Goal: Task Accomplishment & Management: Complete application form

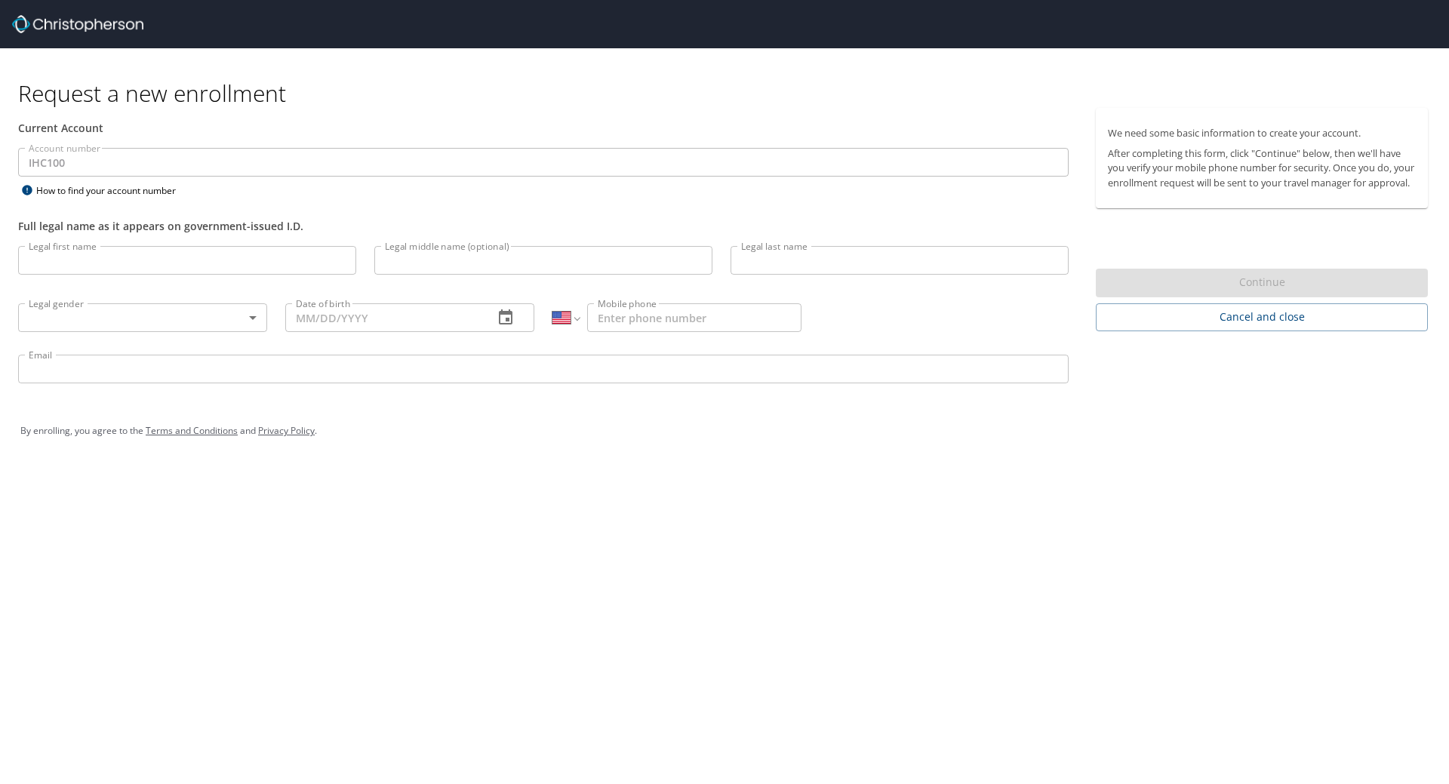
select select "US"
click at [110, 264] on input "Legal first name" at bounding box center [187, 260] width 338 height 29
type input "Blakely"
type input "Rose"
type input "Fairchild"
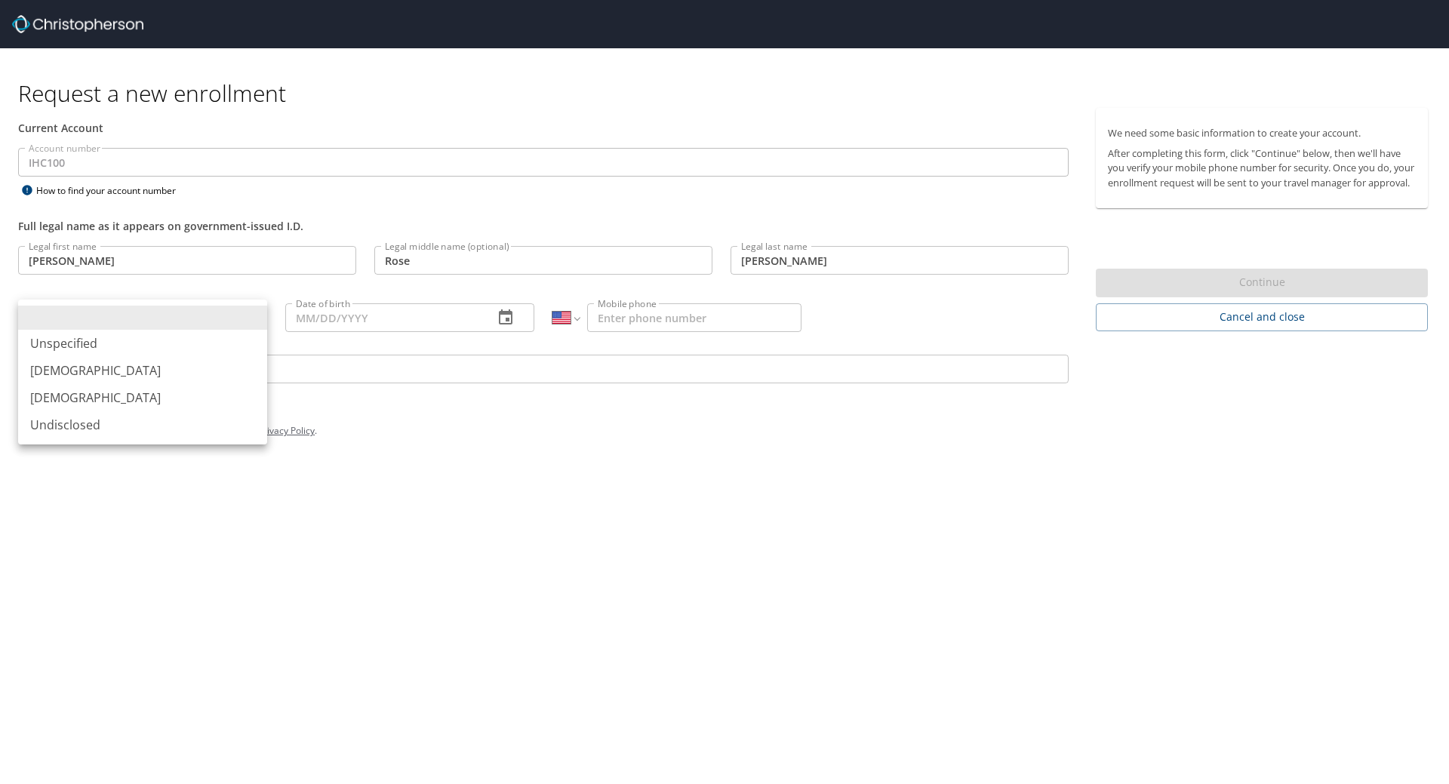
click at [116, 331] on body "Request a new enrollment Current Account Account number IHC100 Account number H…" at bounding box center [724, 392] width 1449 height 784
click at [109, 399] on li "Female" at bounding box center [142, 397] width 249 height 27
type input "Female"
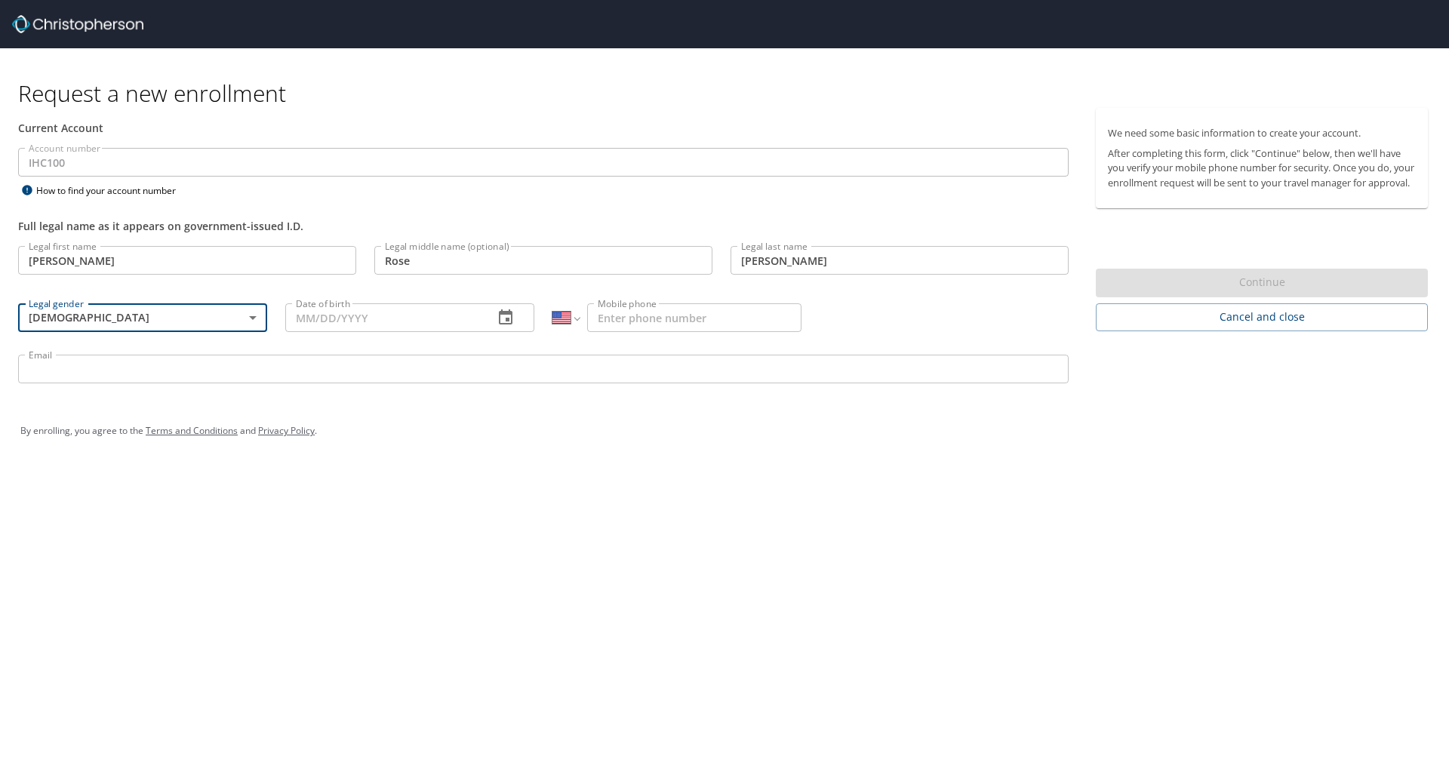
click at [343, 321] on input "Date of birth" at bounding box center [383, 317] width 196 height 29
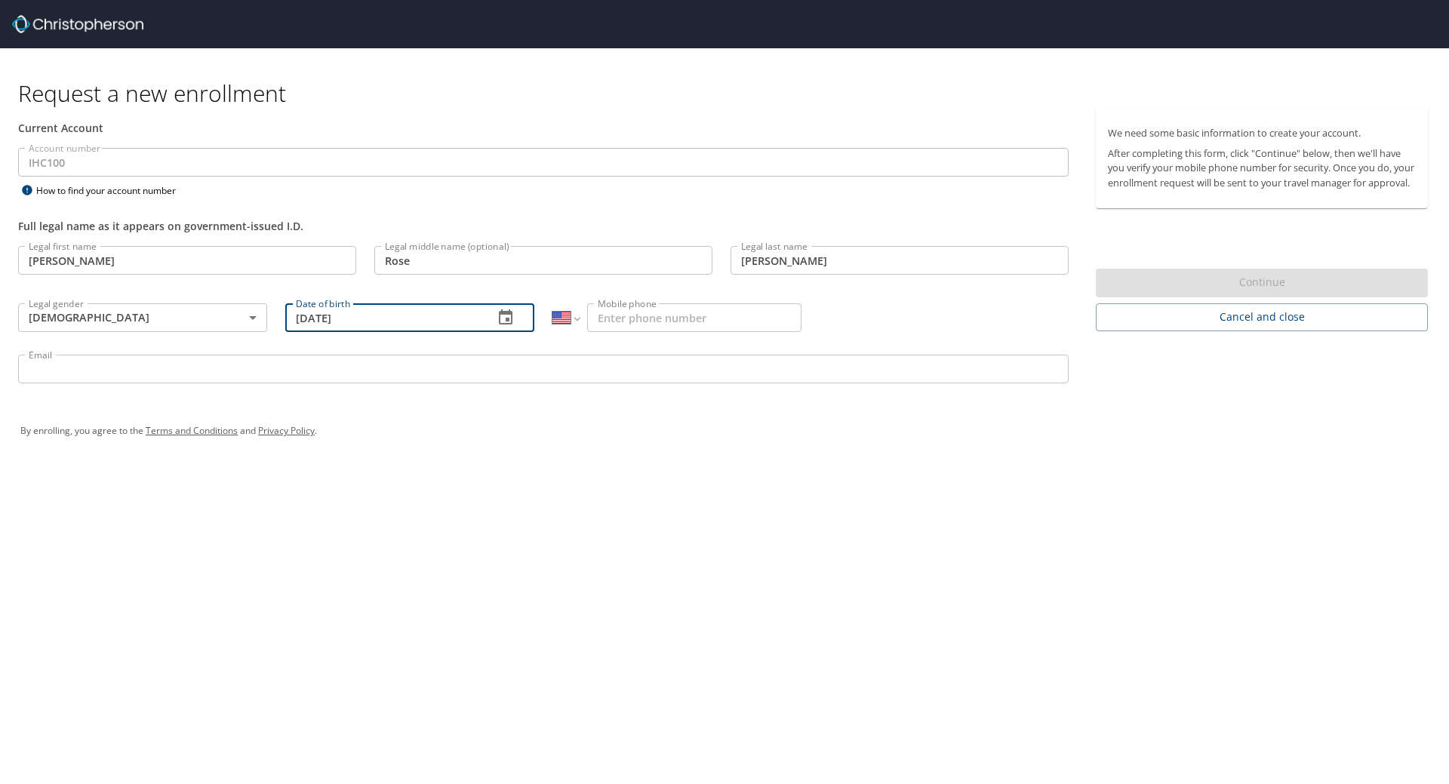
type input "04/26/2003"
click at [650, 306] on input "Mobile phone" at bounding box center [694, 317] width 214 height 29
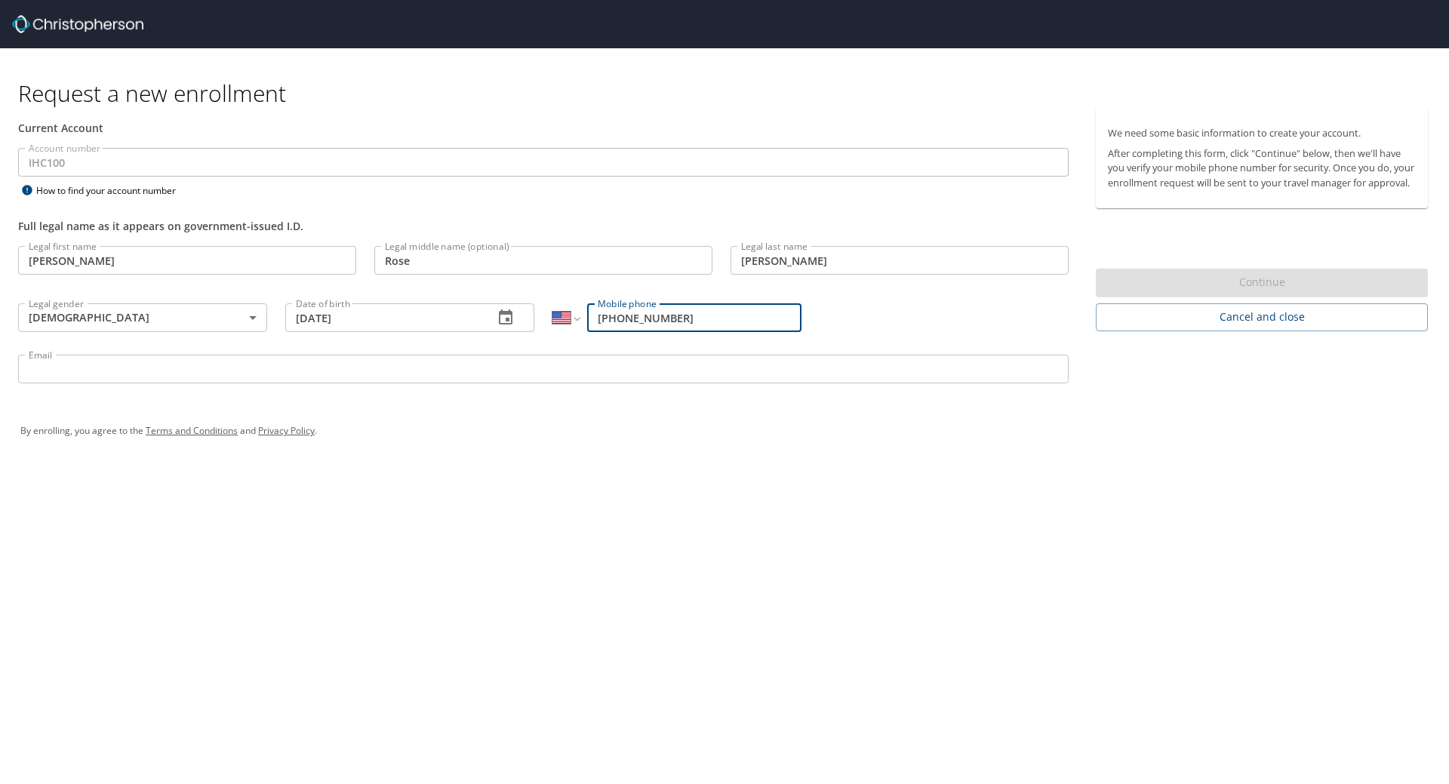
type input "(385) 519-2243"
click at [606, 369] on input "Email" at bounding box center [543, 369] width 1050 height 29
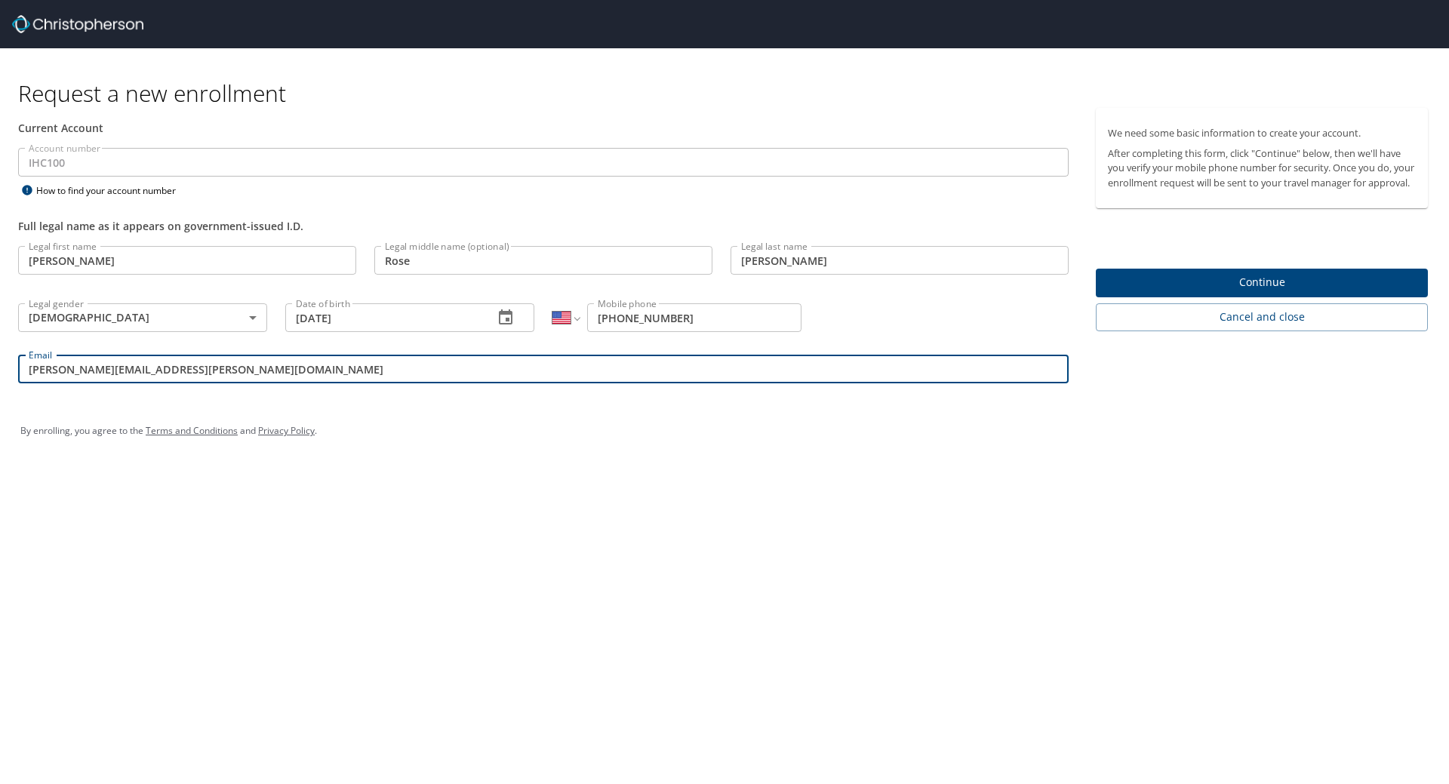
type input "blakely.fairchild@imail.org"
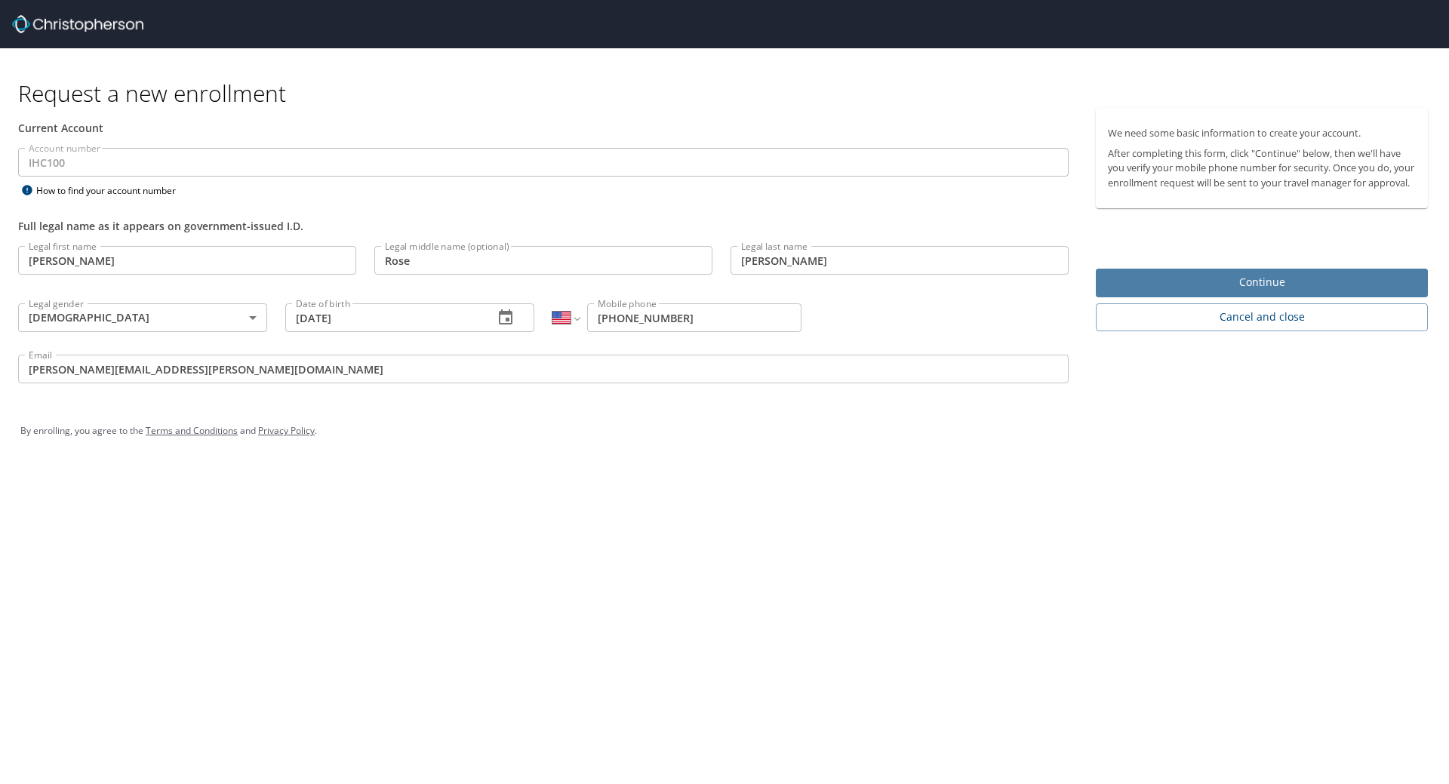
click at [1204, 292] on span "Continue" at bounding box center [1262, 282] width 308 height 19
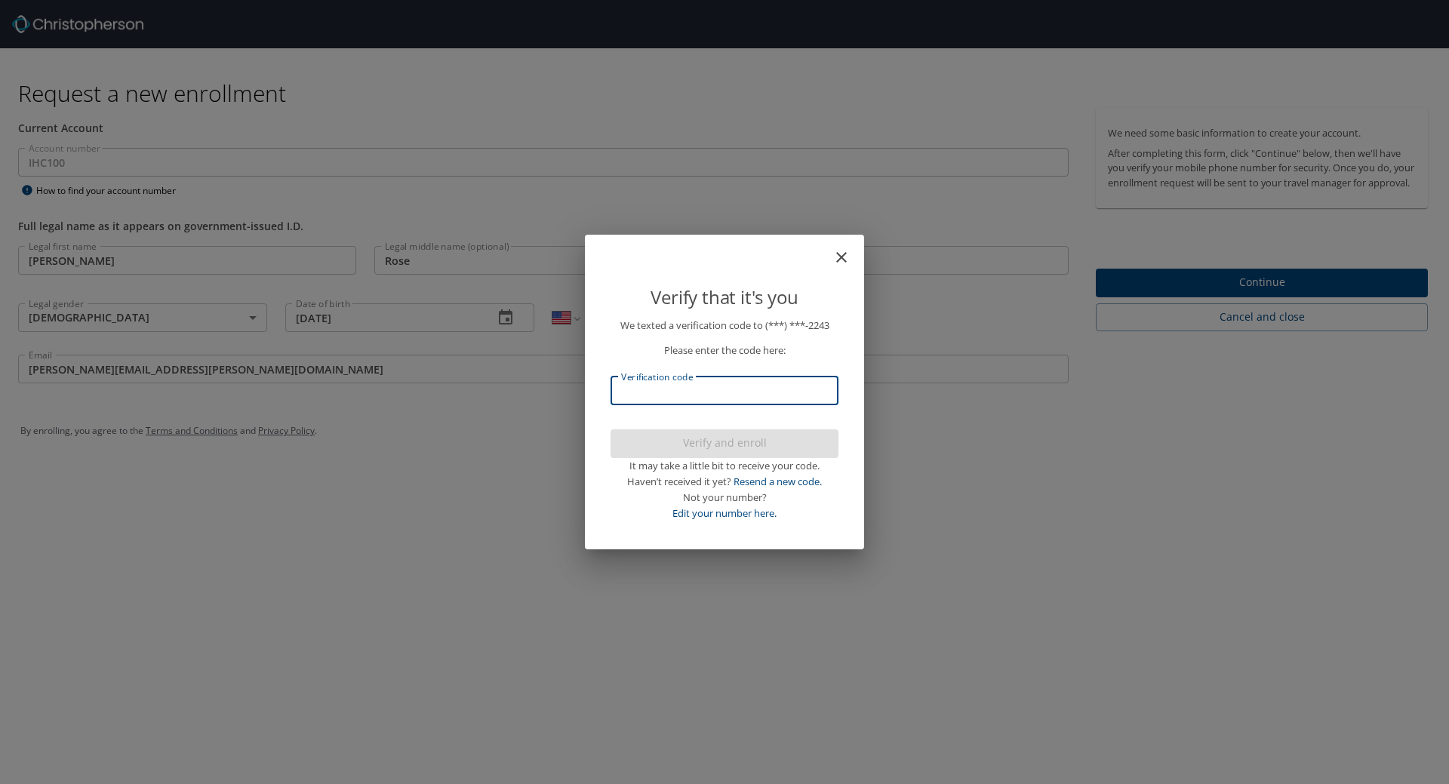
click at [794, 389] on input "Verification code" at bounding box center [724, 390] width 228 height 29
type input "753997"
click at [744, 438] on span "Verify and enroll" at bounding box center [724, 443] width 204 height 19
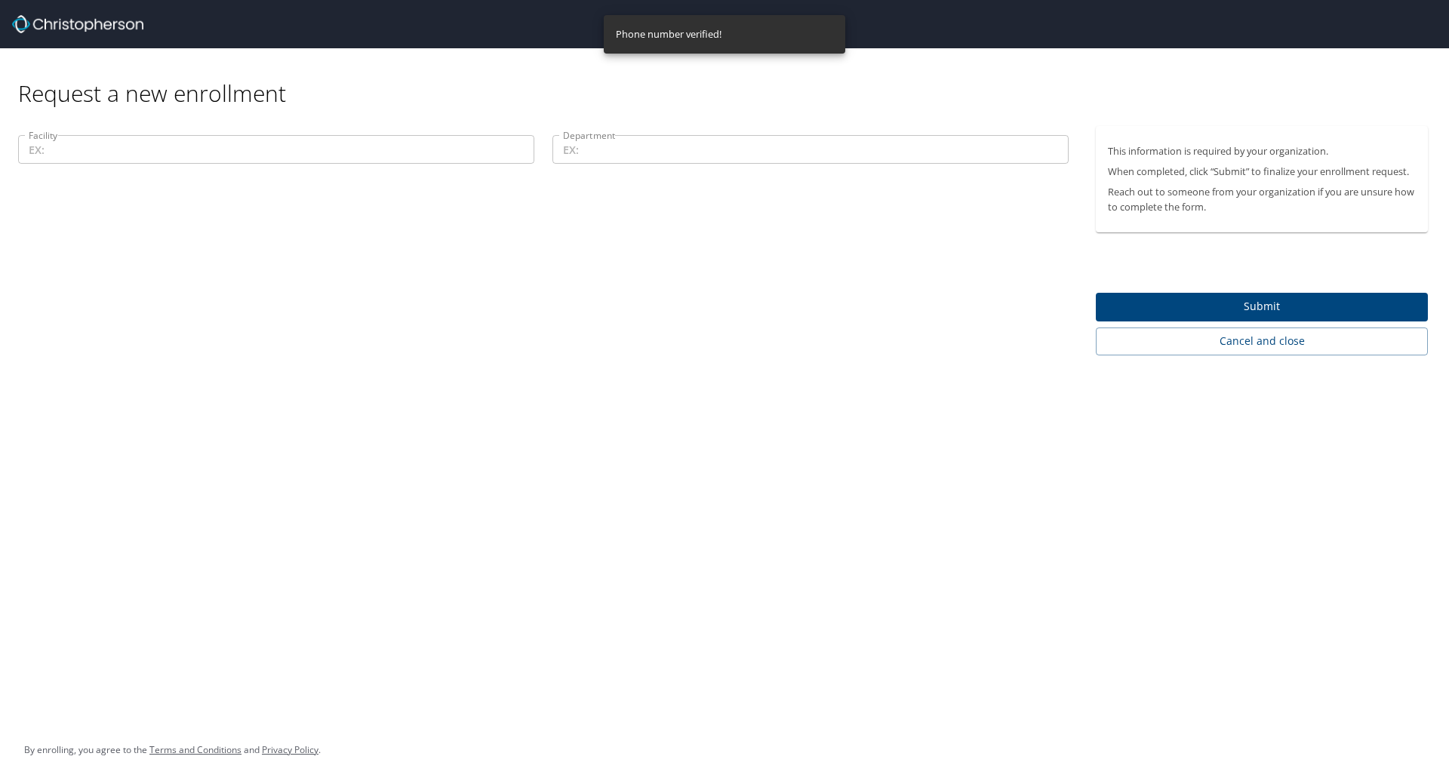
click at [416, 155] on input "Facility" at bounding box center [276, 149] width 516 height 29
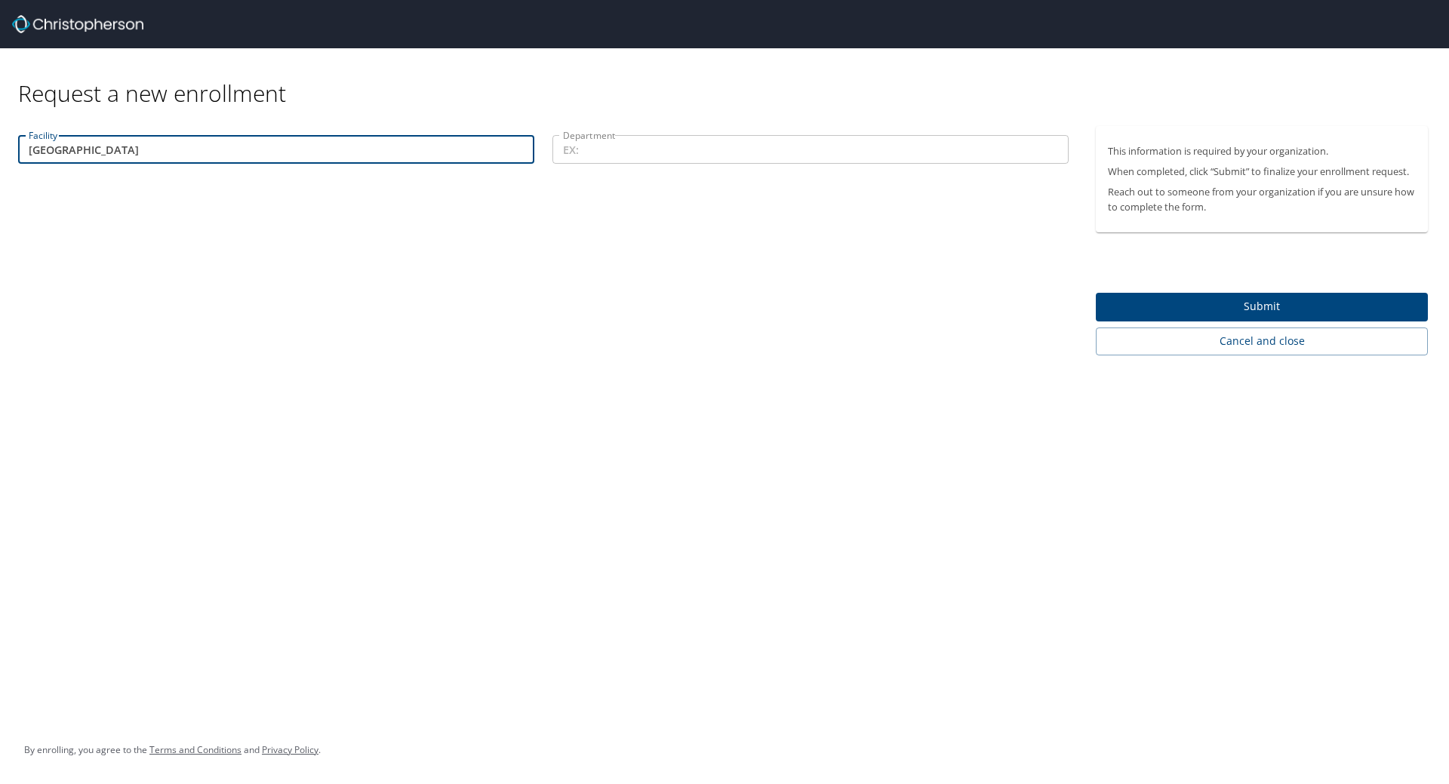
type input "Key Bank Tower"
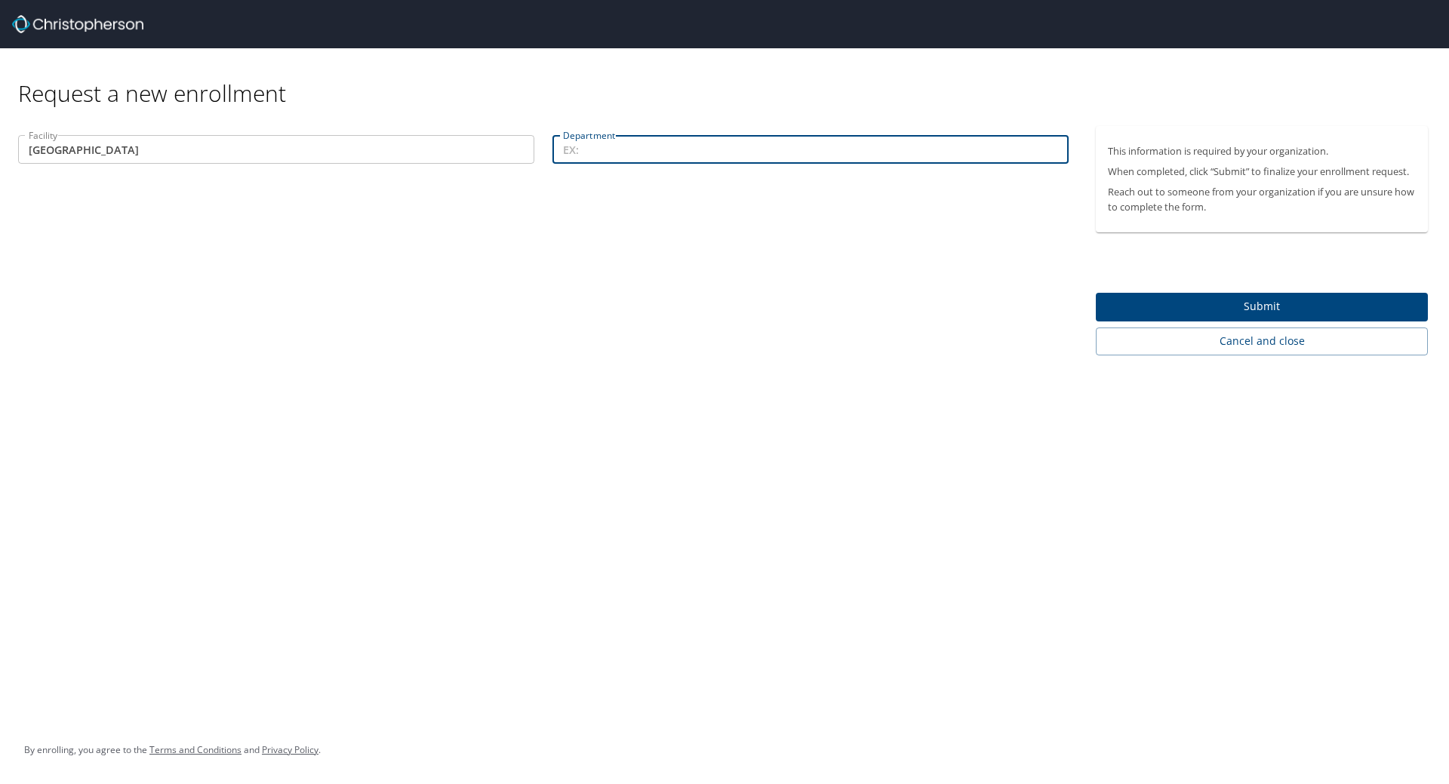
type input "T"
type input "Accounting"
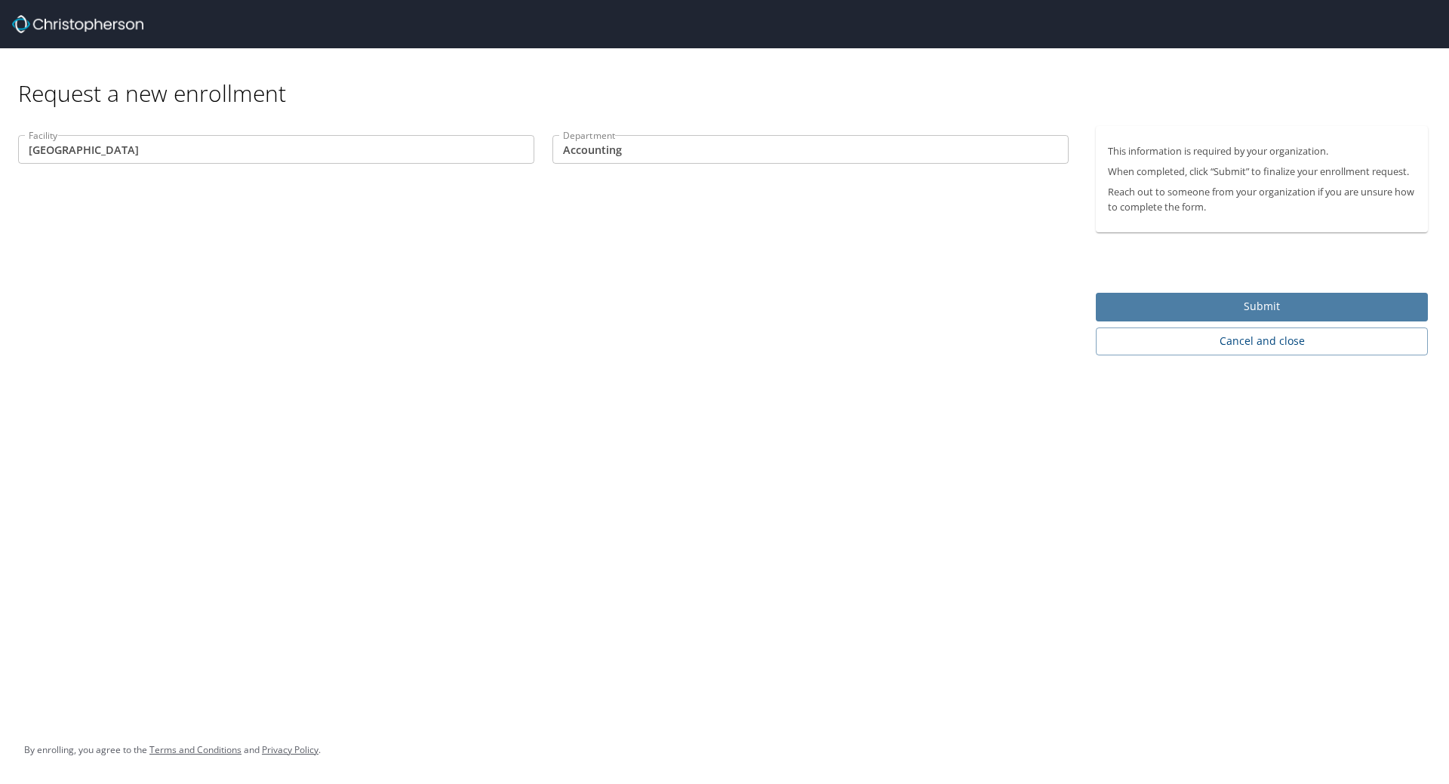
click at [1133, 297] on span "Submit" at bounding box center [1262, 306] width 308 height 19
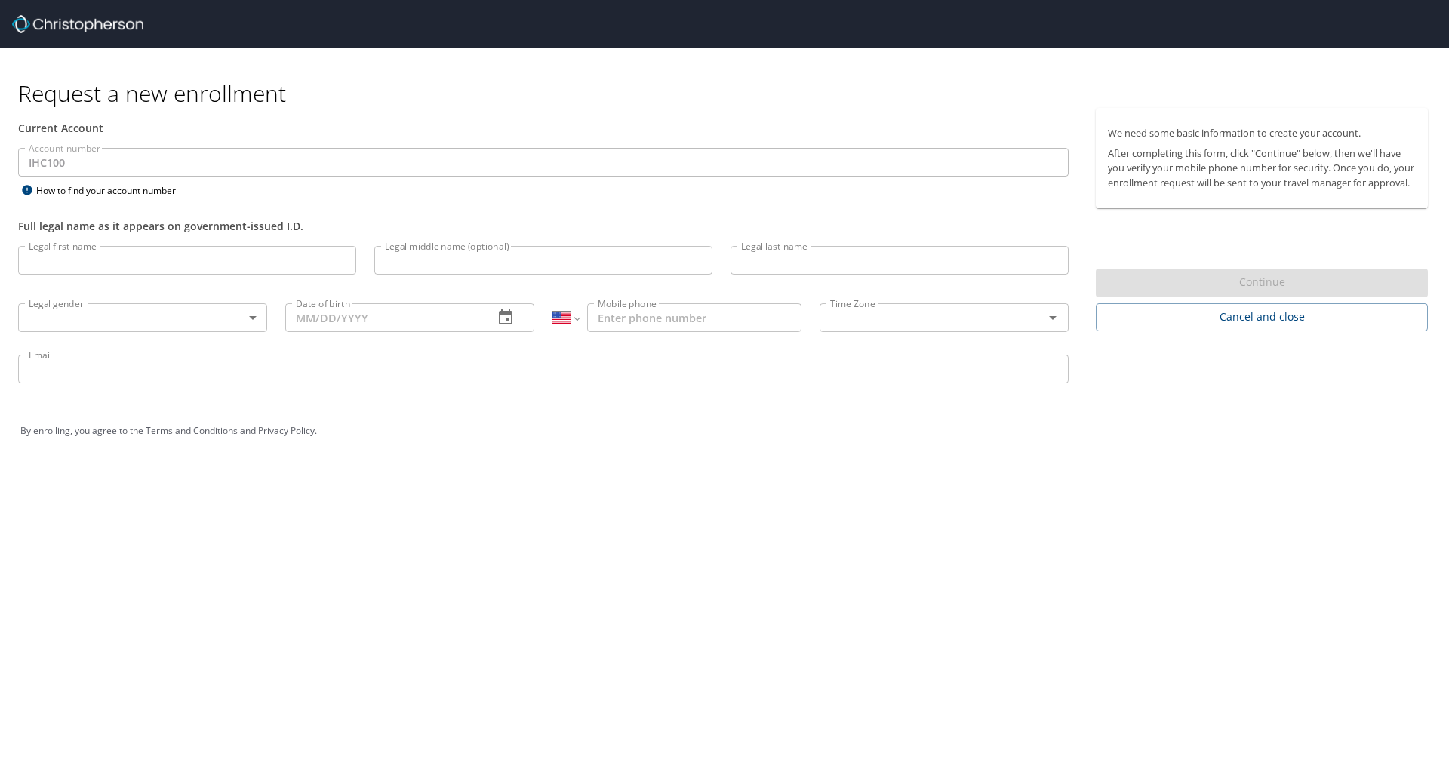
select select "US"
click at [1166, 327] on span "Cancel and close" at bounding box center [1262, 317] width 308 height 19
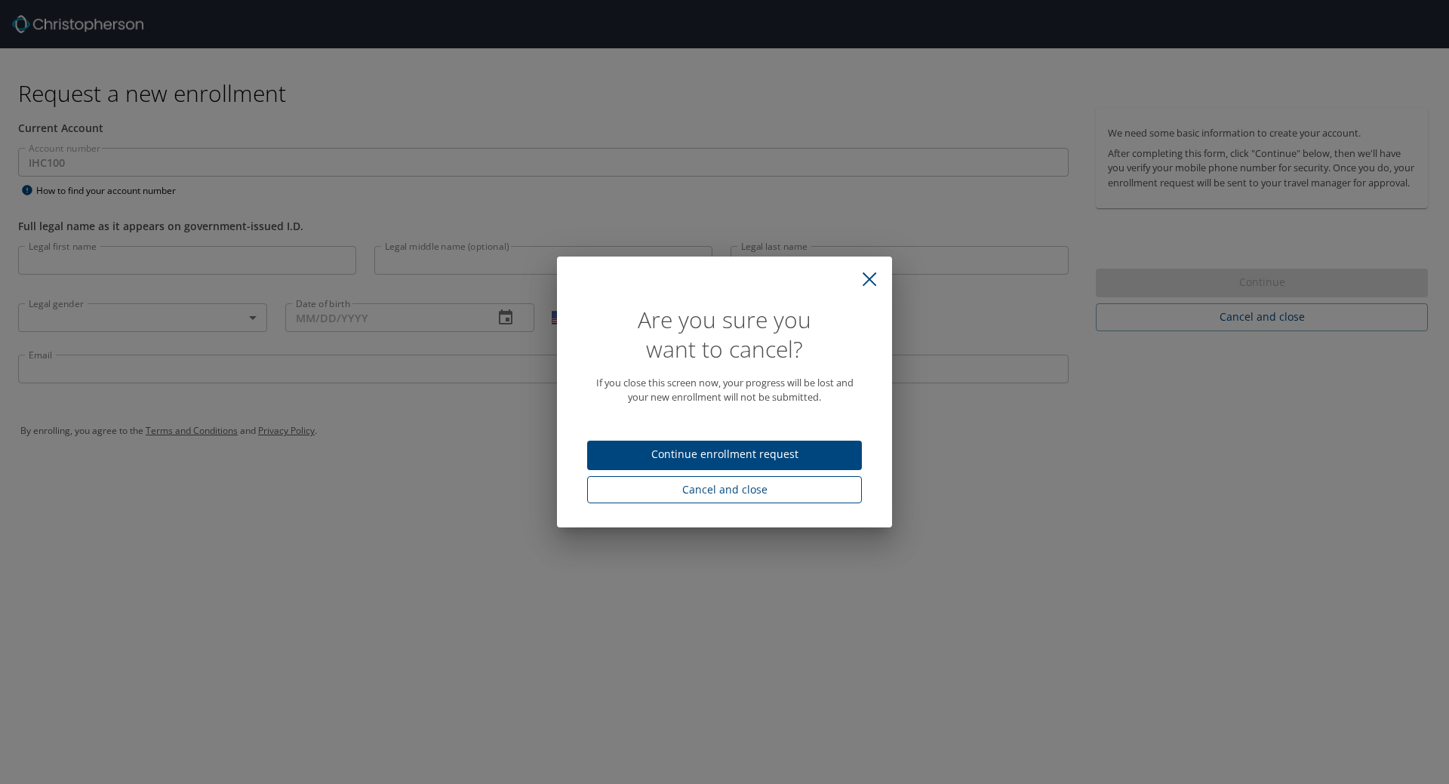
click at [780, 487] on span "Cancel and close" at bounding box center [724, 490] width 250 height 19
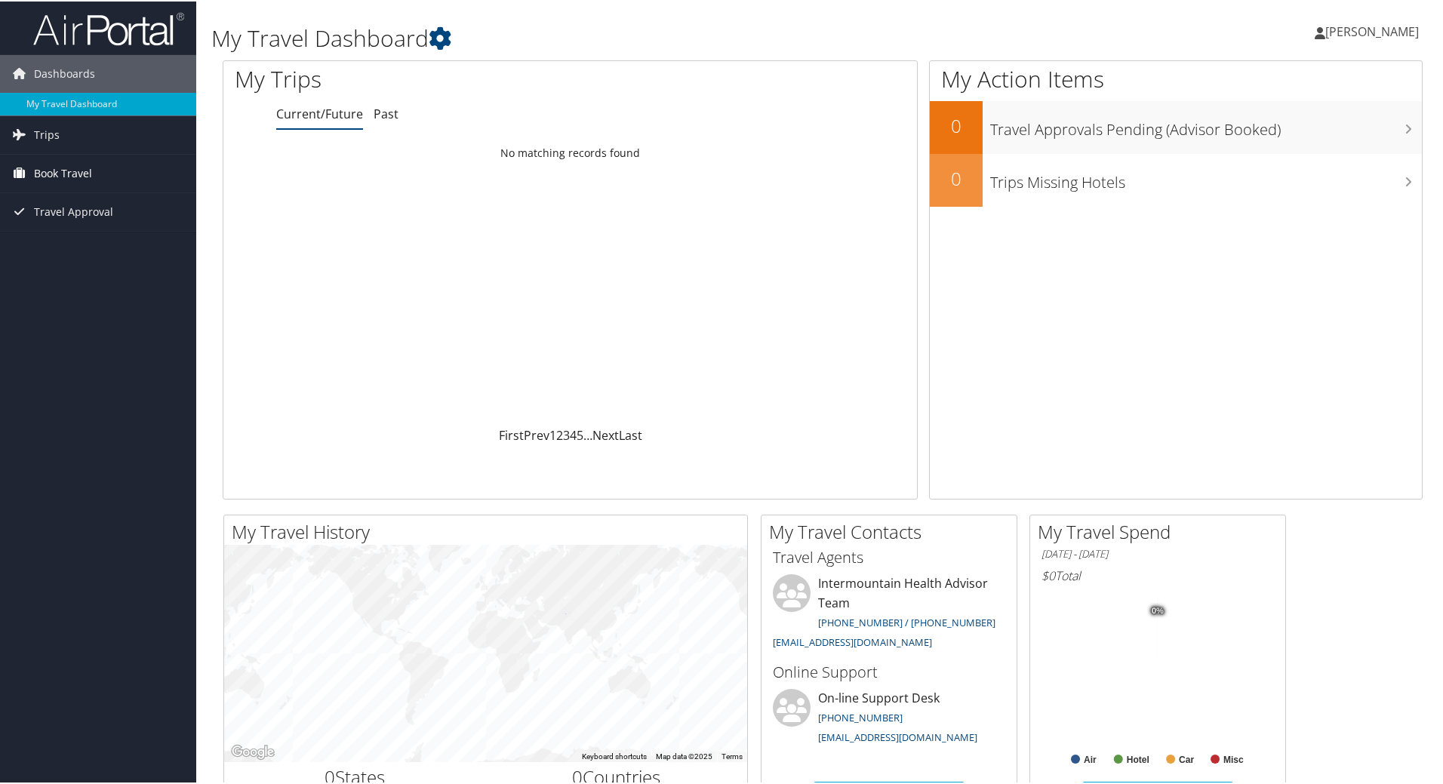
click at [72, 177] on span "Book Travel" at bounding box center [63, 172] width 58 height 38
click at [135, 205] on link "Agent Booking Request" at bounding box center [98, 202] width 196 height 23
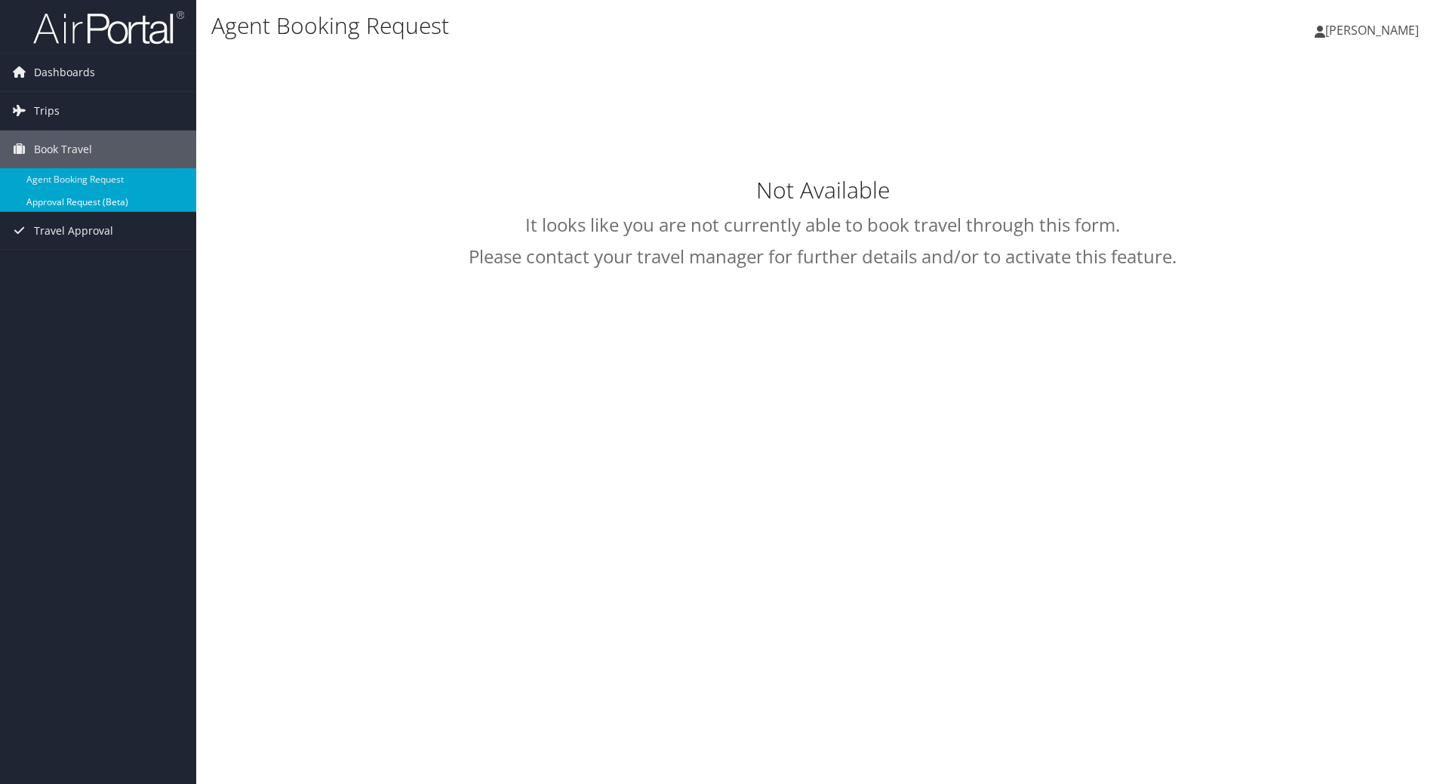
type input "Blakely Rose Fairchild"
select select "[EMAIL_ADDRESS][DOMAIN_NAME]"
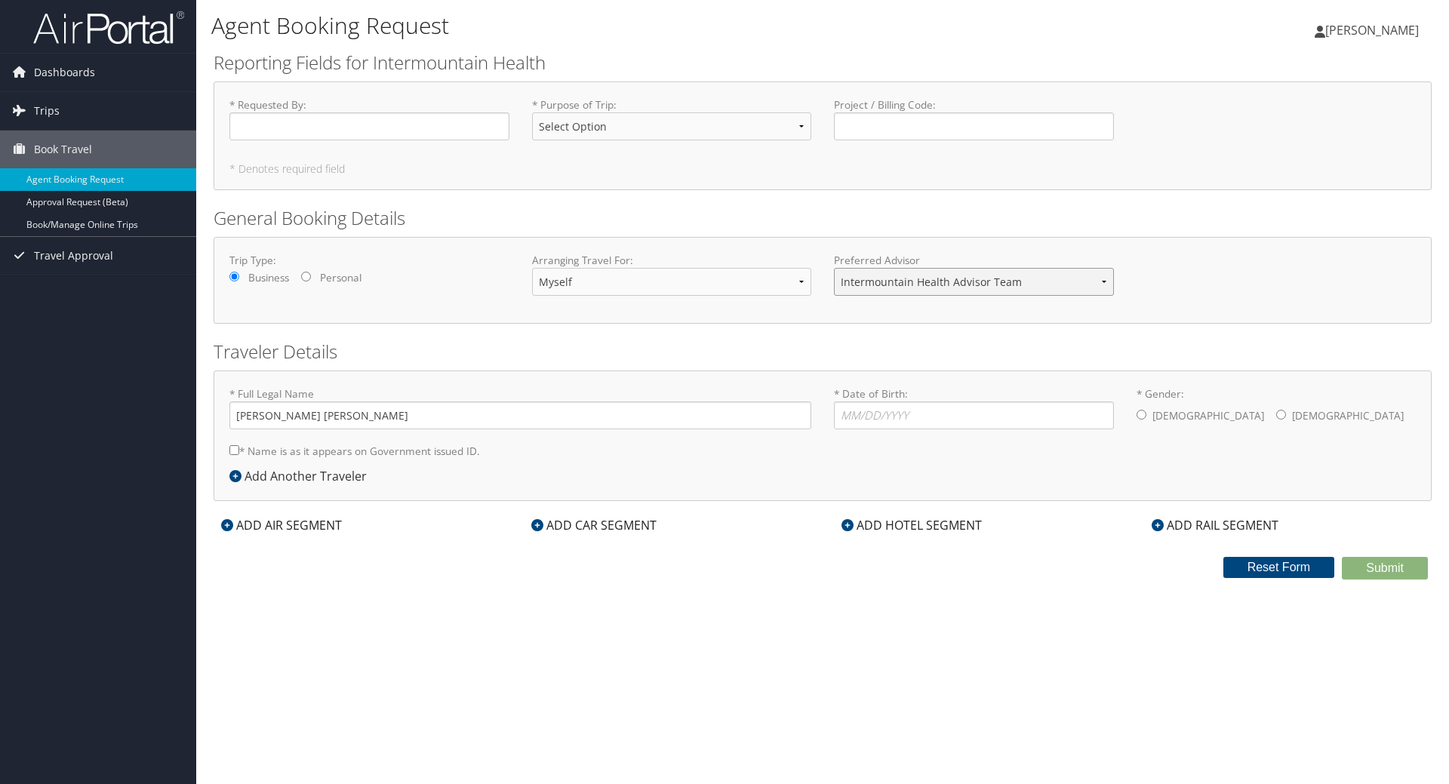
click at [939, 287] on select "Intermountain Health Advisor Team" at bounding box center [974, 282] width 280 height 28
click at [116, 232] on link "Book/Manage Online Trips" at bounding box center [98, 225] width 196 height 23
